Goal: Task Accomplishment & Management: Manage account settings

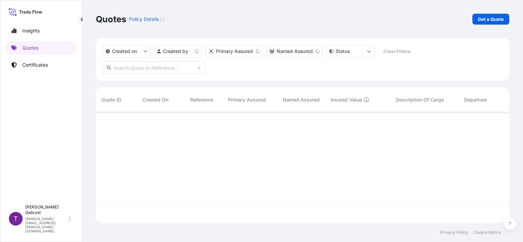
scroll to position [110, 408]
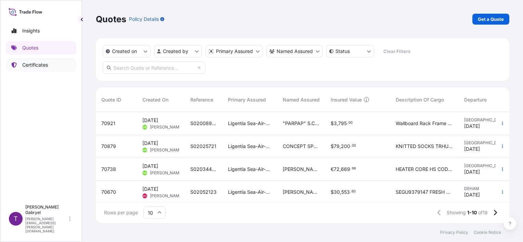
click at [36, 65] on p "Certificates" at bounding box center [35, 65] width 26 height 7
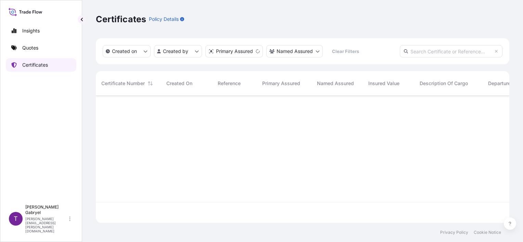
scroll to position [126, 408]
click at [439, 51] on input "text" at bounding box center [451, 51] width 103 height 12
paste input "S02051255"
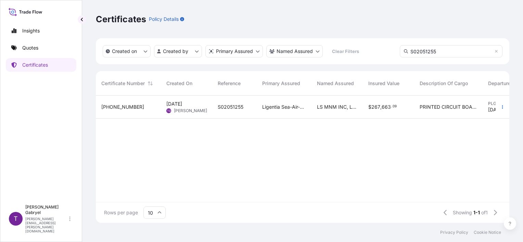
type input "S02051255"
click at [369, 105] on span "$" at bounding box center [369, 107] width 3 height 5
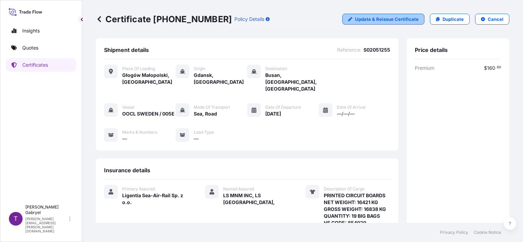
click at [385, 19] on p "Update & Reissue Certificate" at bounding box center [387, 19] width 64 height 7
select select "Road / [GEOGRAPHIC_DATA]"
select select "Sea"
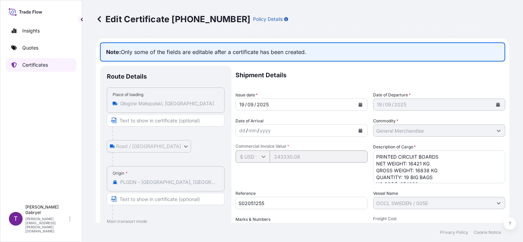
click at [30, 63] on p "Certificates" at bounding box center [35, 65] width 26 height 7
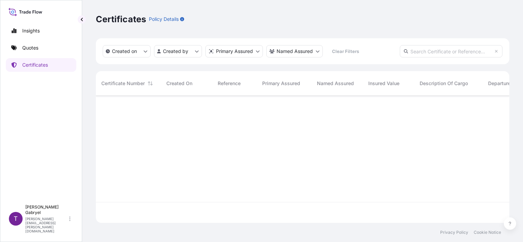
scroll to position [126, 408]
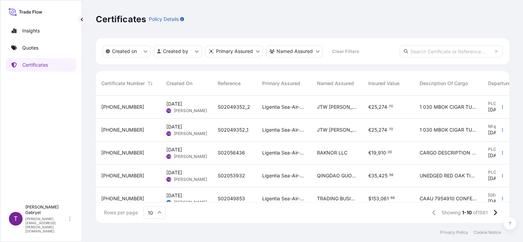
click at [446, 51] on input "text" at bounding box center [451, 51] width 103 height 12
paste input "S02051255"
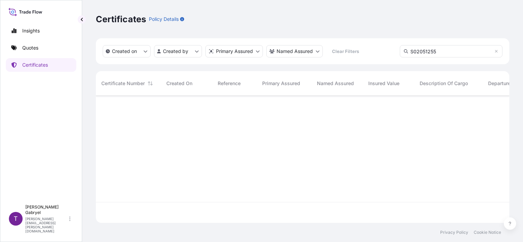
type input "S02051255"
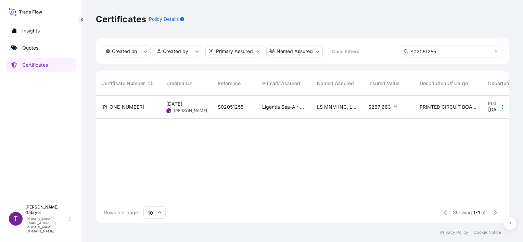
click at [425, 103] on div "PRINTED CIRCUIT BOARDS NET WEIGHT 16421 KG GROSS WEIGHT 16838 KG QUANTITY 19 BI…" at bounding box center [448, 107] width 68 height 23
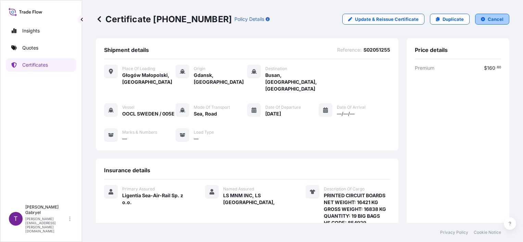
click at [488, 21] on p "Cancel" at bounding box center [496, 19] width 16 height 7
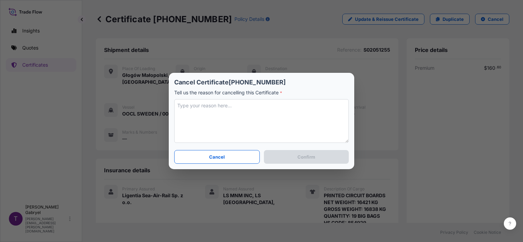
click at [229, 116] on textarea at bounding box center [261, 121] width 175 height 44
type textarea "c"
type textarea "amendment insurance cost"
click at [285, 156] on button "Confirm" at bounding box center [306, 157] width 85 height 14
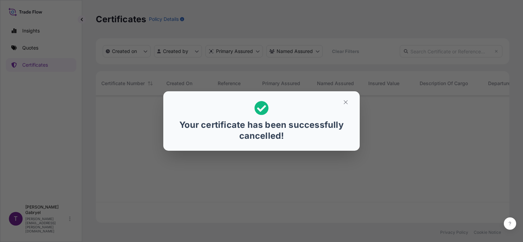
scroll to position [126, 408]
click at [347, 100] on icon "button" at bounding box center [346, 102] width 6 height 6
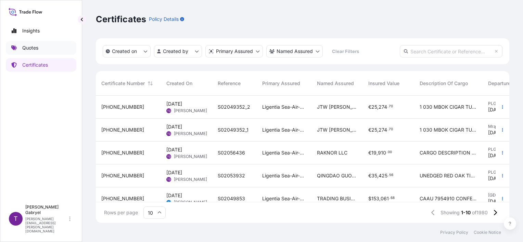
click at [36, 44] on p "Quotes" at bounding box center [30, 47] width 16 height 7
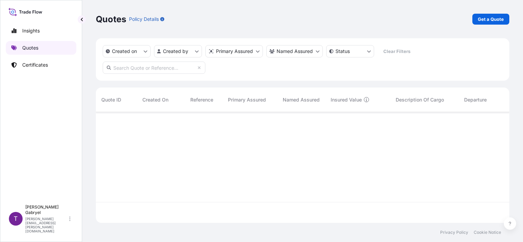
scroll to position [110, 408]
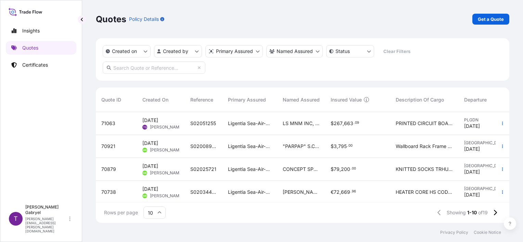
click at [322, 127] on div "LS MNM INC, LS [GEOGRAPHIC_DATA]," at bounding box center [301, 123] width 48 height 23
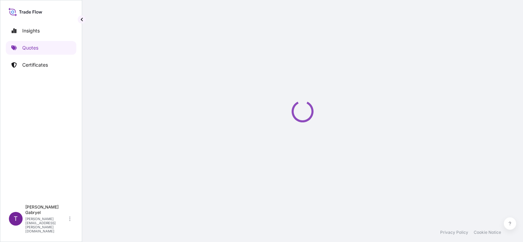
select select "Road / [GEOGRAPHIC_DATA]"
select select "Sea"
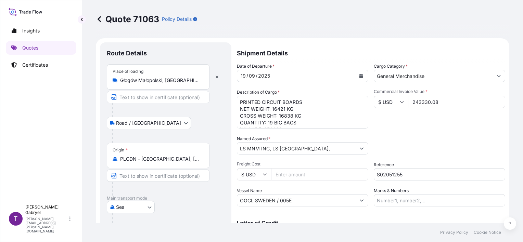
click at [384, 104] on div "$ USD 243330.08" at bounding box center [439, 102] width 131 height 12
paste input "53184"
type input "53184.08"
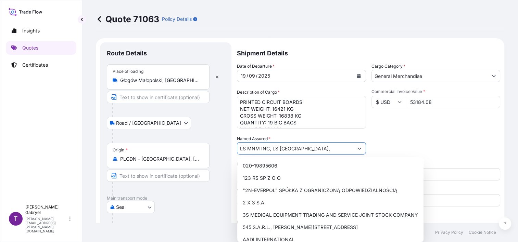
click at [421, 133] on div "Date of Departure * [DATE] Cargo Category * General Merchandise Description of …" at bounding box center [368, 135] width 263 height 144
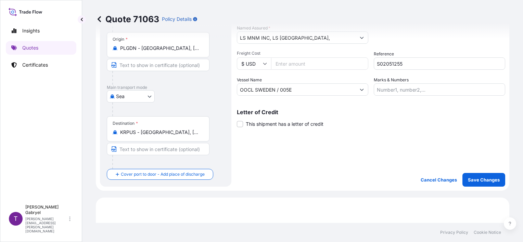
scroll to position [103, 0]
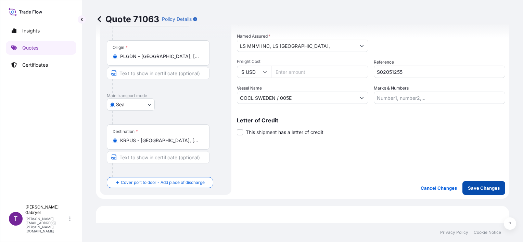
click at [482, 187] on p "Save Changes" at bounding box center [484, 188] width 32 height 7
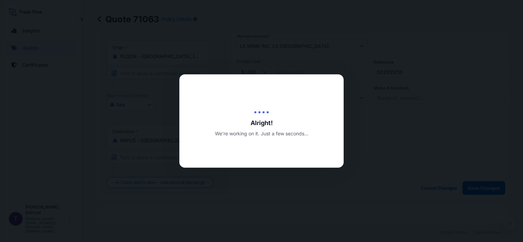
type input "[DATE]"
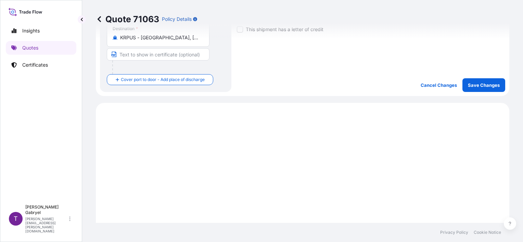
scroll to position [274, 0]
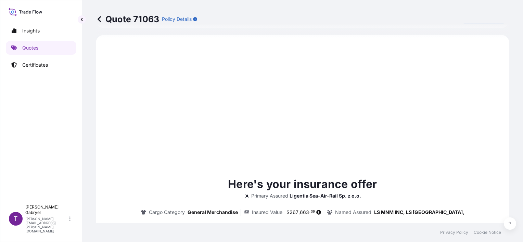
select select "Road / [GEOGRAPHIC_DATA]"
select select "Sea"
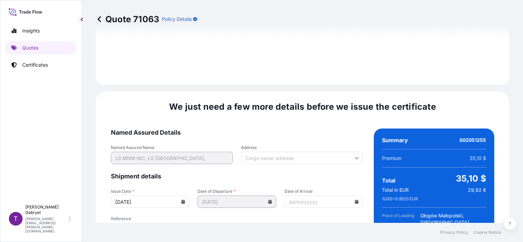
scroll to position [908, 0]
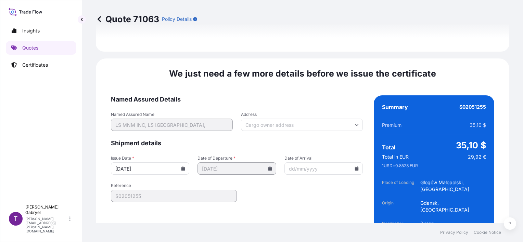
click at [183, 167] on icon at bounding box center [183, 169] width 4 height 4
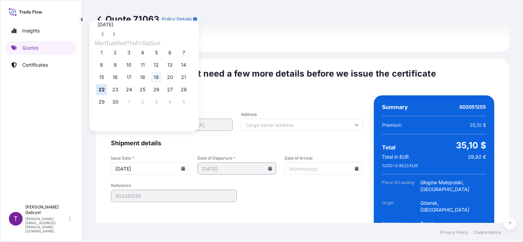
click at [162, 79] on button "19" at bounding box center [156, 77] width 11 height 11
type input "[DATE]"
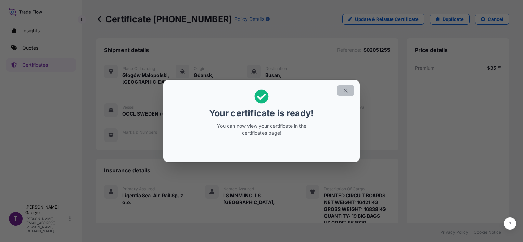
click at [350, 91] on button "button" at bounding box center [345, 90] width 17 height 11
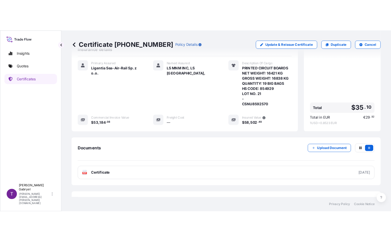
scroll to position [157, 0]
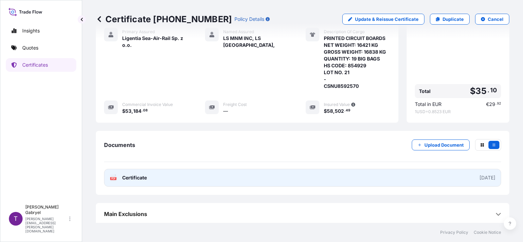
click at [187, 176] on link "PDF Certificate [DATE]" at bounding box center [302, 178] width 397 height 18
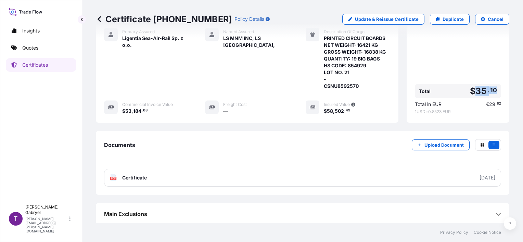
drag, startPoint x: 489, startPoint y: 89, endPoint x: 470, endPoint y: 92, distance: 18.7
click at [470, 92] on span "$ 35 . 10" at bounding box center [483, 91] width 27 height 9
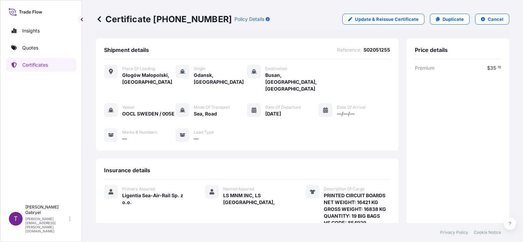
scroll to position [137, 0]
